Goal: Transaction & Acquisition: Obtain resource

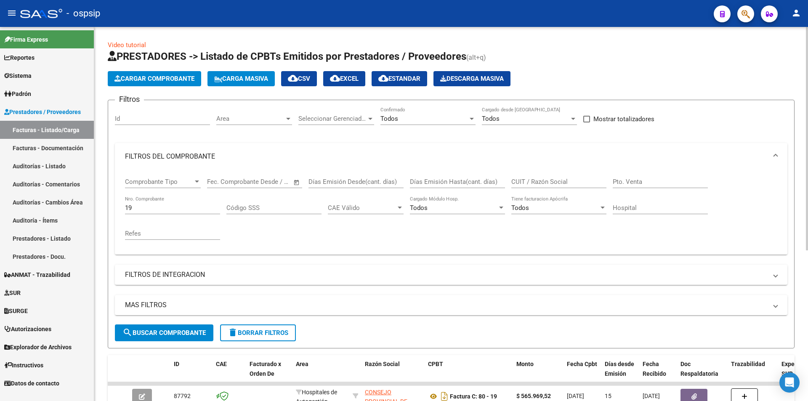
scroll to position [105, 0]
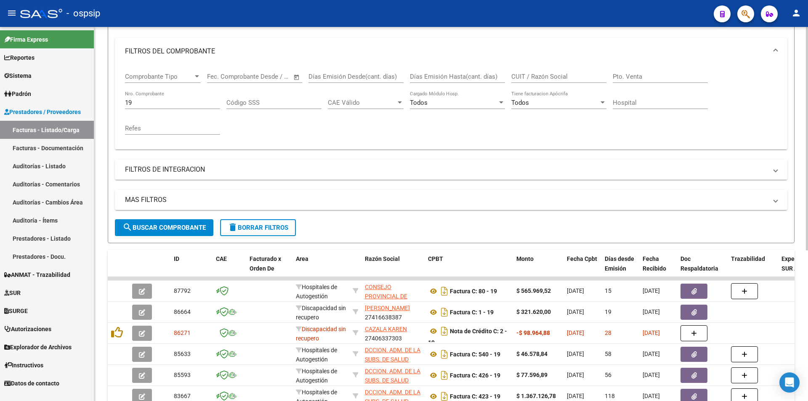
click at [173, 103] on input "19" at bounding box center [172, 103] width 95 height 8
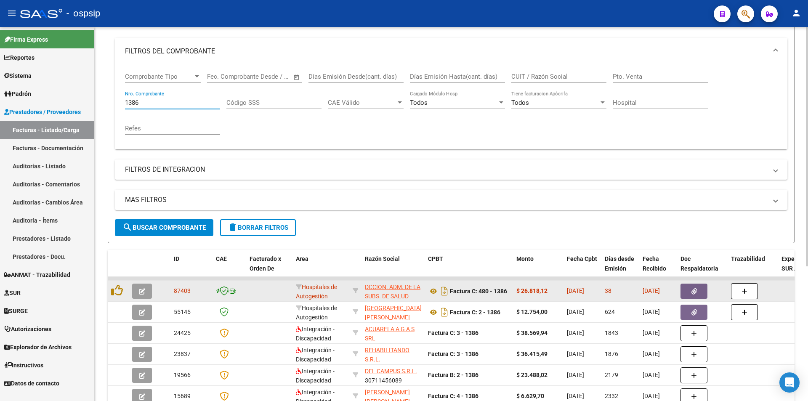
type input "1386"
click at [694, 294] on icon "button" at bounding box center [694, 291] width 5 height 6
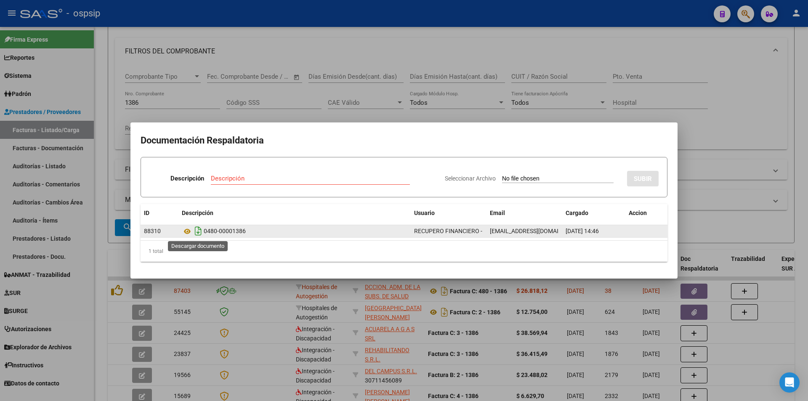
click at [198, 234] on icon "Descargar documento" at bounding box center [198, 230] width 11 height 13
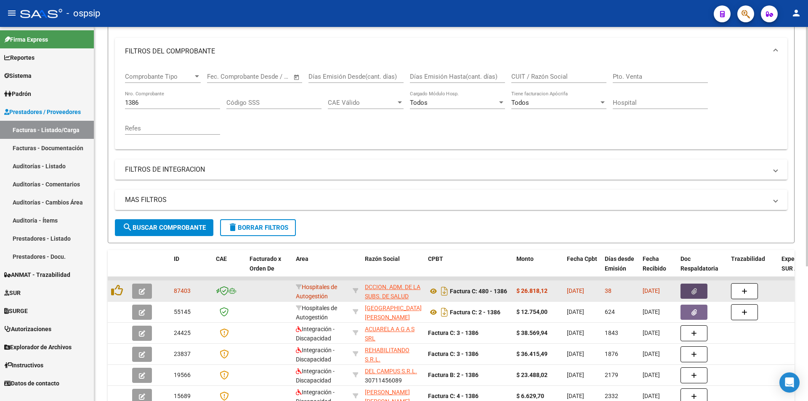
click at [688, 290] on button "button" at bounding box center [694, 291] width 27 height 15
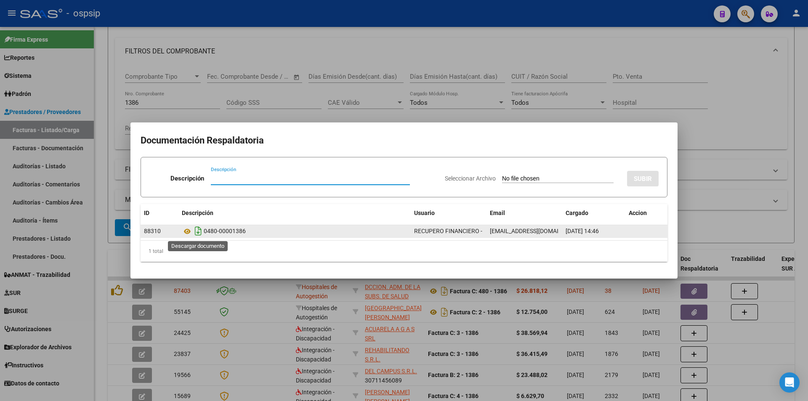
click at [202, 229] on icon "Descargar documento" at bounding box center [198, 230] width 11 height 13
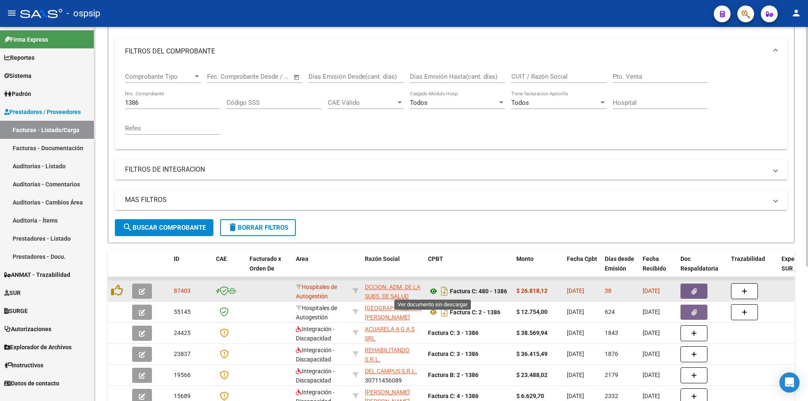
click at [433, 292] on icon at bounding box center [433, 291] width 11 height 10
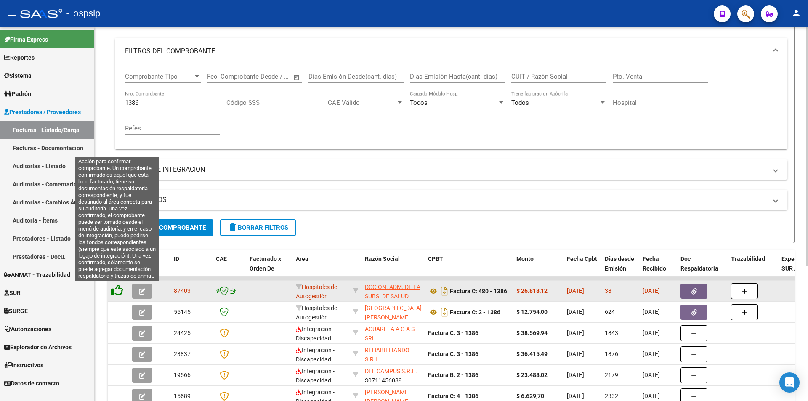
click at [120, 292] on icon at bounding box center [117, 291] width 12 height 12
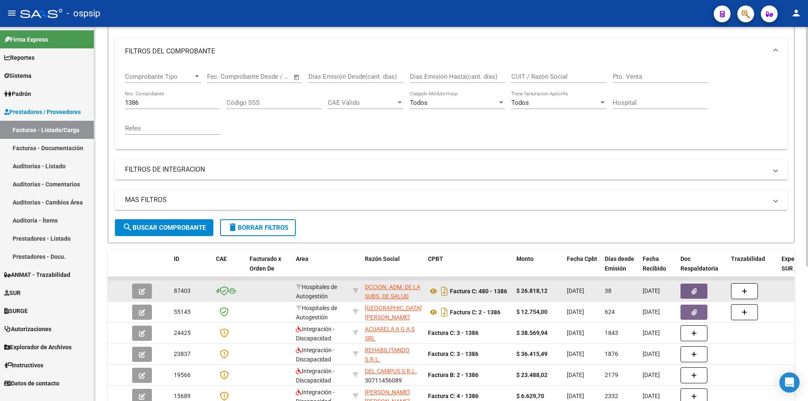
click at [152, 108] on div "1386 Nro. Comprobante" at bounding box center [172, 100] width 95 height 18
type input "1"
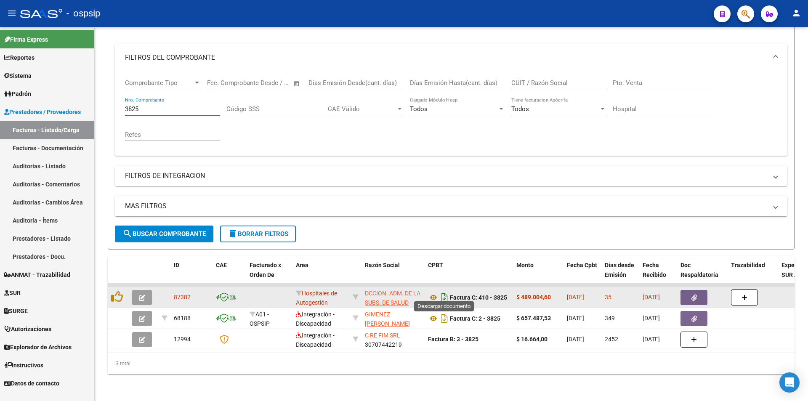
type input "3825"
click at [442, 291] on icon "Descargar documento" at bounding box center [444, 297] width 11 height 13
click at [693, 295] on icon "button" at bounding box center [694, 298] width 5 height 6
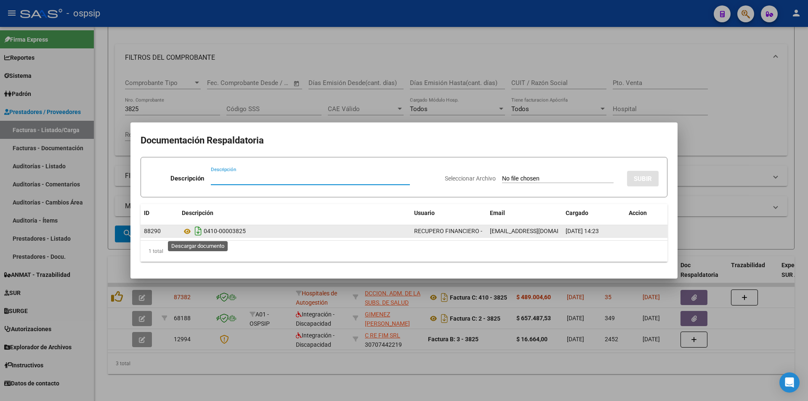
click at [197, 232] on icon "Descargar documento" at bounding box center [198, 230] width 11 height 13
